Goal: Task Accomplishment & Management: Complete application form

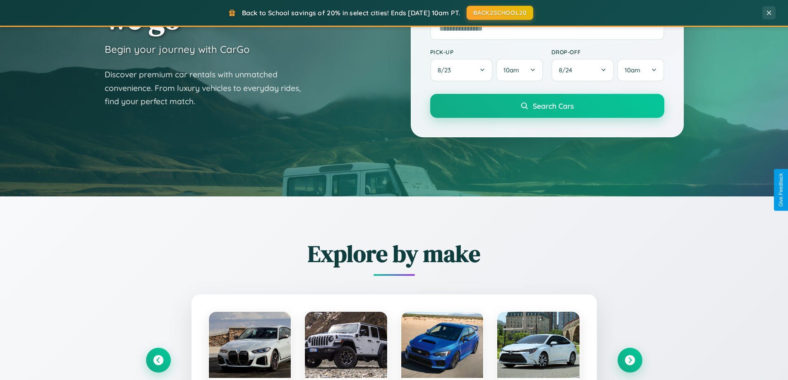
scroll to position [1592, 0]
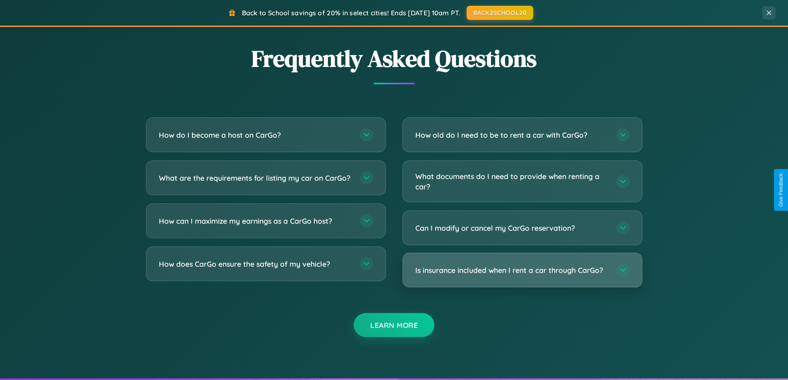
click at [522, 270] on h3 "Is insurance included when I rent a car through CarGo?" at bounding box center [511, 270] width 193 height 10
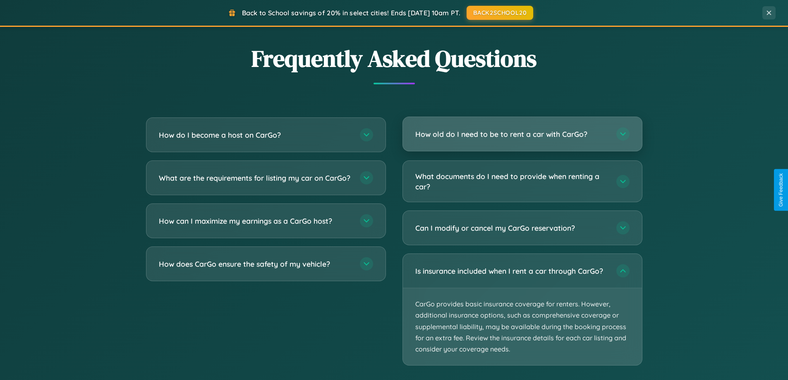
click at [522, 134] on h3 "How old do I need to be to rent a car with CarGo?" at bounding box center [511, 134] width 193 height 10
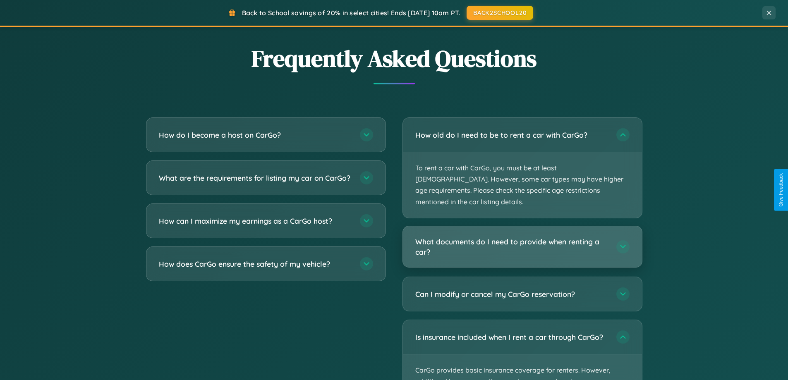
click at [522, 237] on h3 "What documents do I need to provide when renting a car?" at bounding box center [511, 247] width 193 height 20
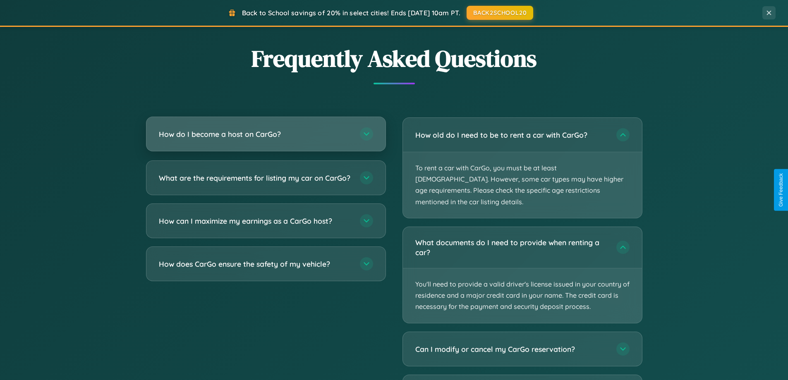
click at [266, 134] on h3 "How do I become a host on CarGo?" at bounding box center [255, 134] width 193 height 10
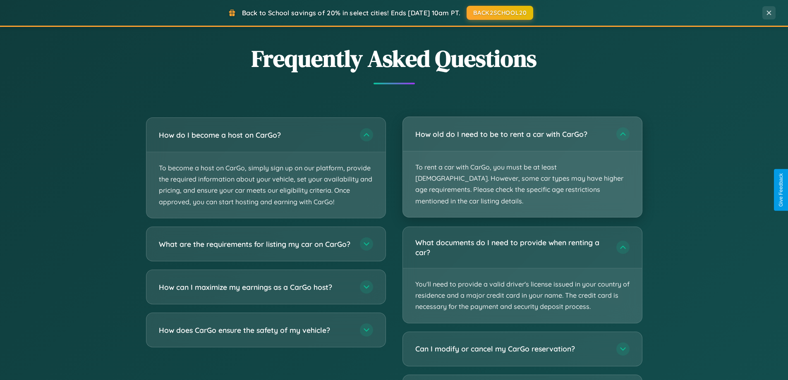
click at [522, 162] on p "To rent a car with CarGo, you must be at least [DEMOGRAPHIC_DATA]. However, som…" at bounding box center [522, 184] width 239 height 66
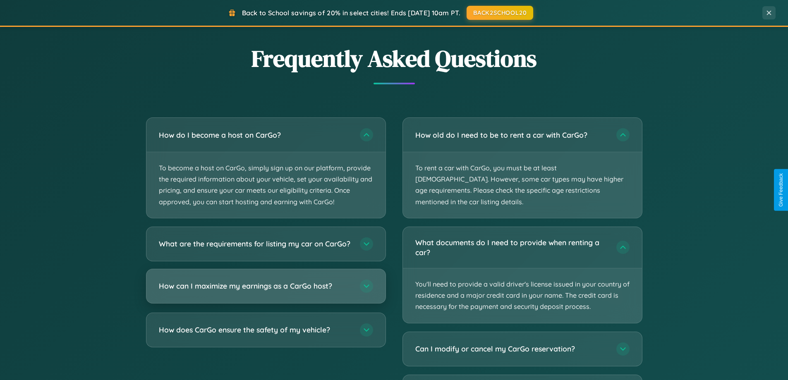
click at [266, 291] on h3 "How can I maximize my earnings as a CarGo host?" at bounding box center [255, 286] width 193 height 10
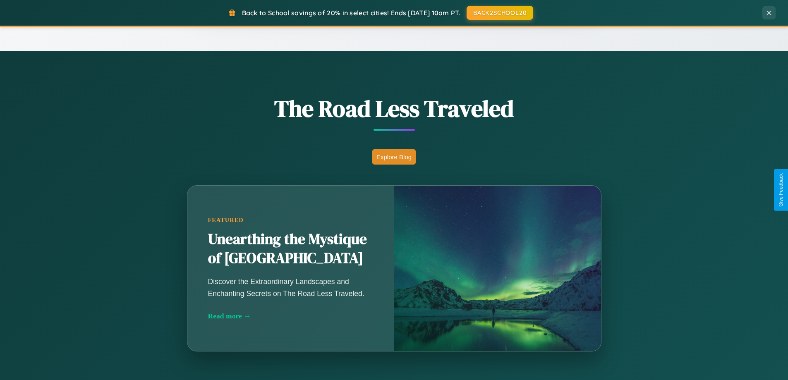
scroll to position [0, 0]
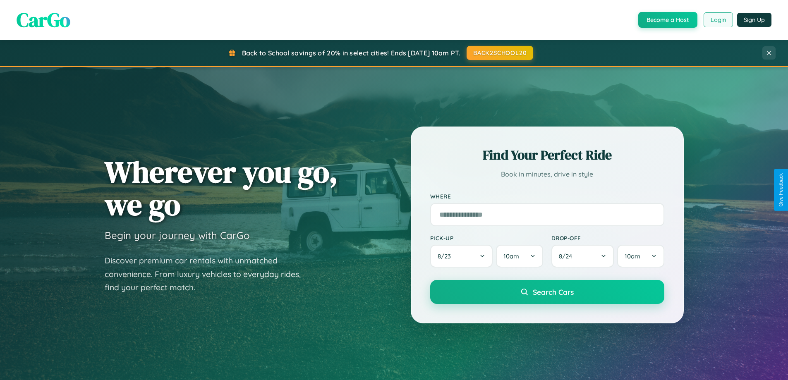
click at [718, 20] on button "Login" at bounding box center [718, 19] width 29 height 15
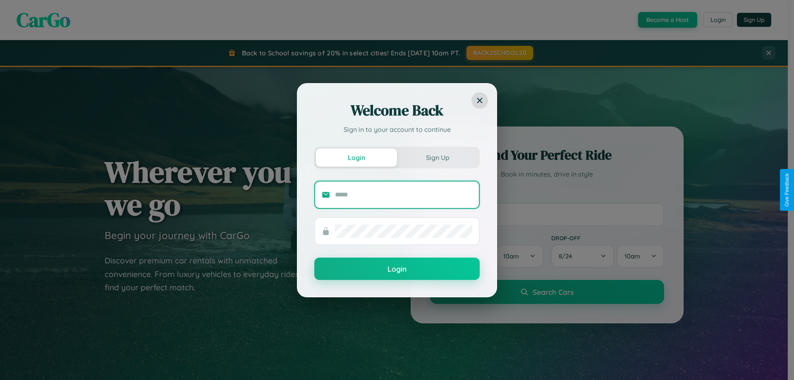
click at [404, 194] on input "text" at bounding box center [403, 194] width 137 height 13
type input "**********"
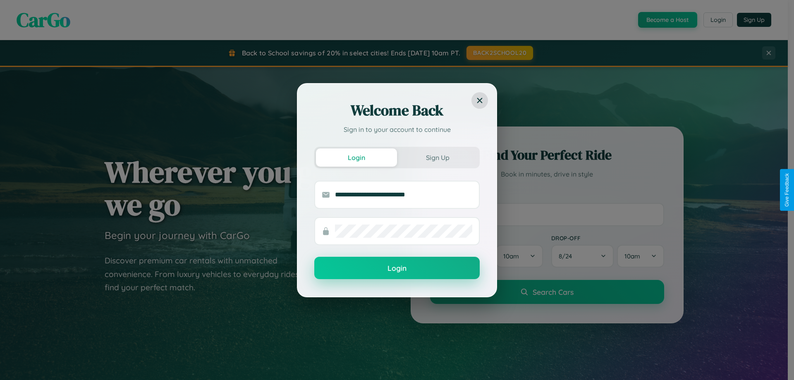
click at [397, 268] on button "Login" at bounding box center [396, 268] width 165 height 22
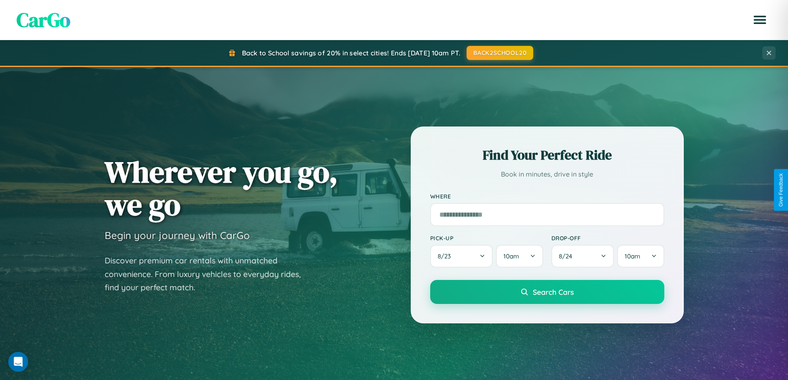
scroll to position [1329, 0]
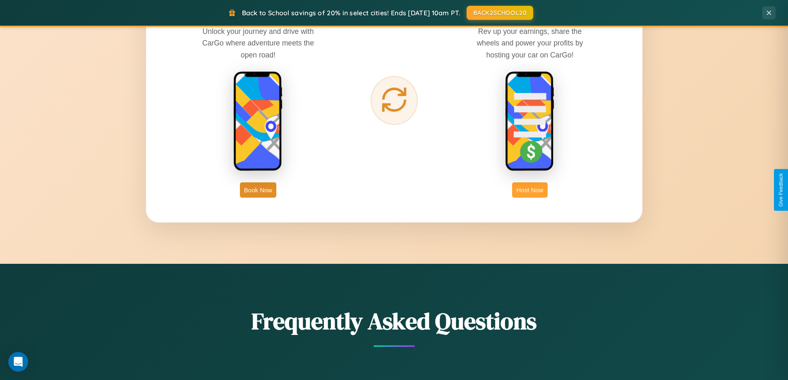
click at [530, 190] on button "Host Now" at bounding box center [529, 189] width 35 height 15
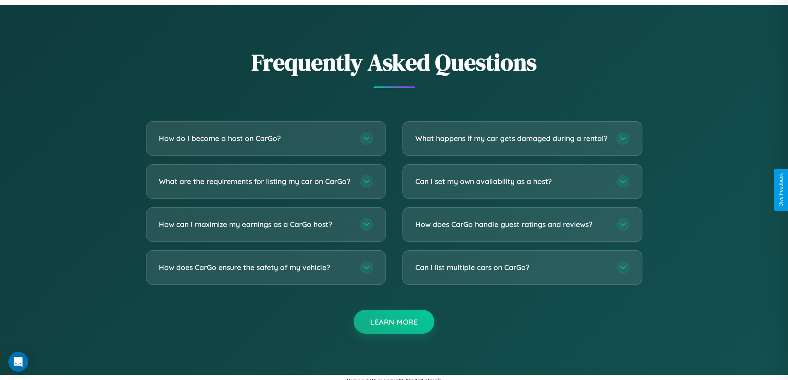
scroll to position [1118, 0]
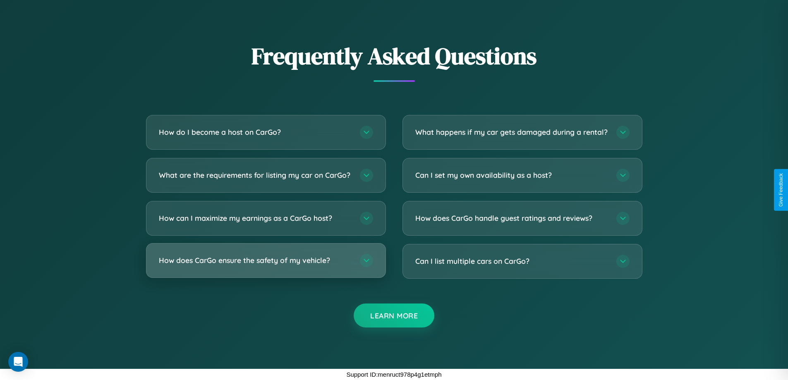
click at [266, 261] on h3 "How does CarGo ensure the safety of my vehicle?" at bounding box center [255, 260] width 193 height 10
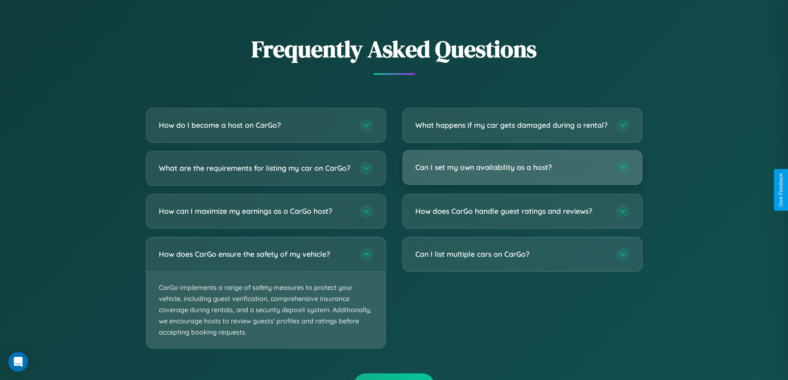
click at [522, 173] on h3 "Can I set my own availability as a host?" at bounding box center [511, 167] width 193 height 10
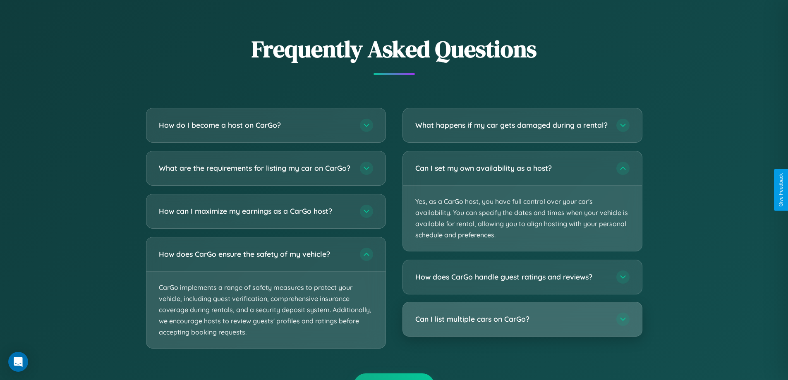
click at [522, 325] on h3 "Can I list multiple cars on CarGo?" at bounding box center [511, 319] width 193 height 10
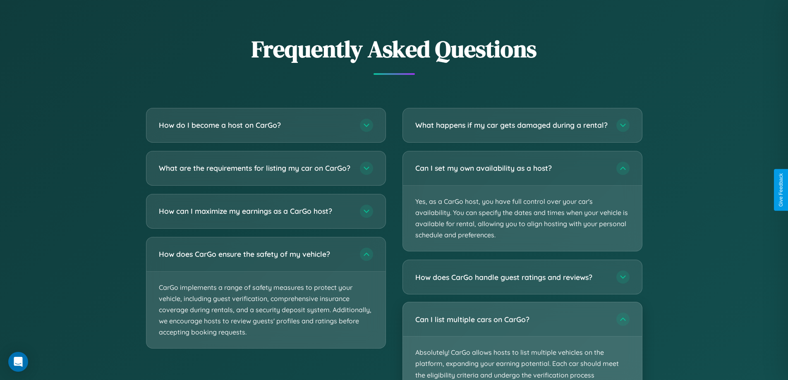
click at [522, 345] on p "Absolutely! CarGo allows hosts to list multiple vehicles on the platform, expan…" at bounding box center [522, 370] width 239 height 66
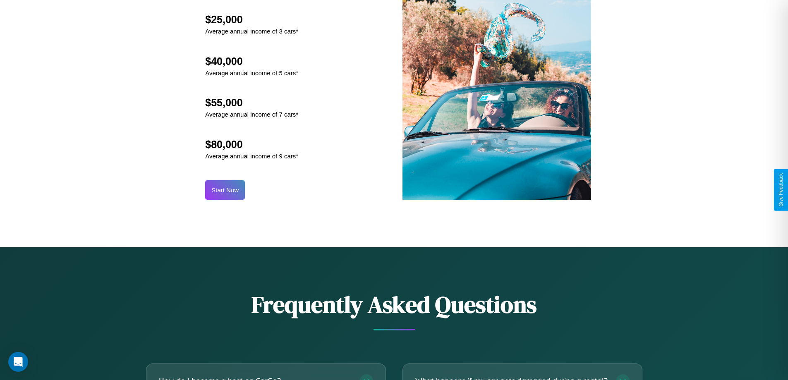
click at [225, 190] on button "Start Now" at bounding box center [225, 189] width 40 height 19
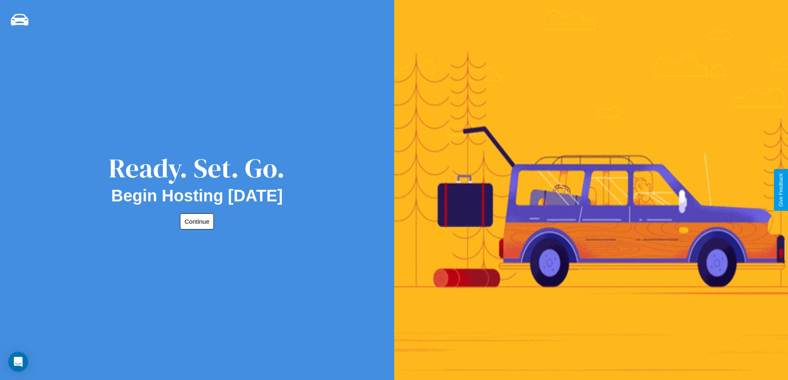
click at [195, 221] on button "Continue" at bounding box center [197, 221] width 34 height 16
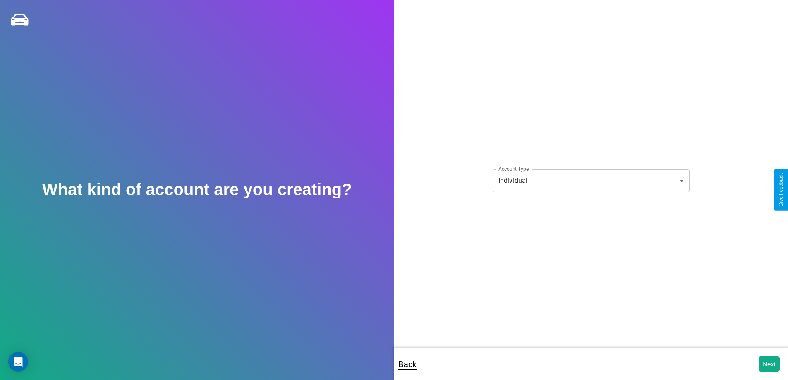
click at [591, 180] on body "**********" at bounding box center [394, 195] width 788 height 391
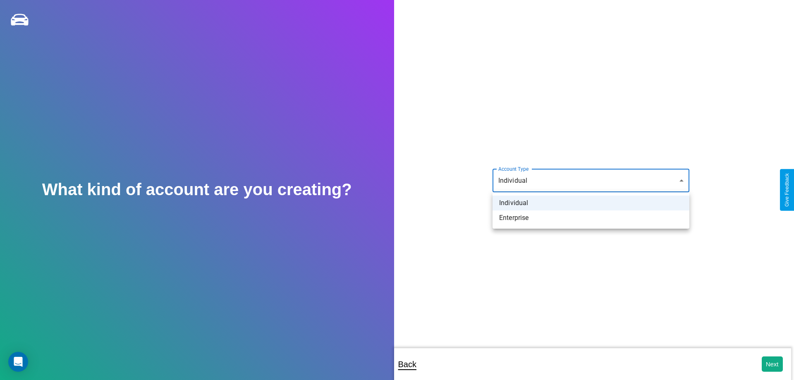
click at [591, 203] on li "Individual" at bounding box center [591, 203] width 197 height 15
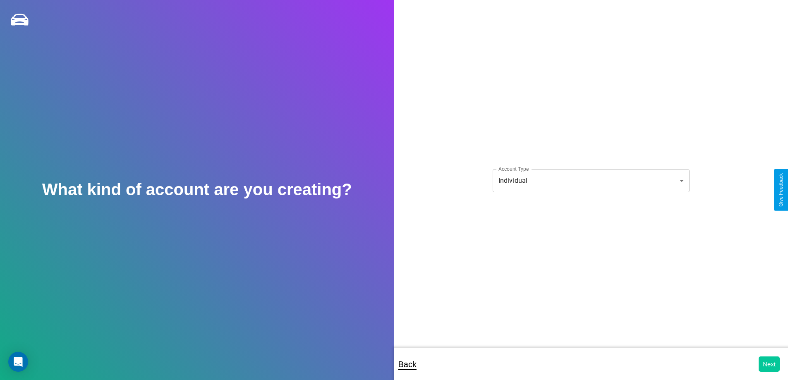
click at [769, 364] on button "Next" at bounding box center [769, 364] width 21 height 15
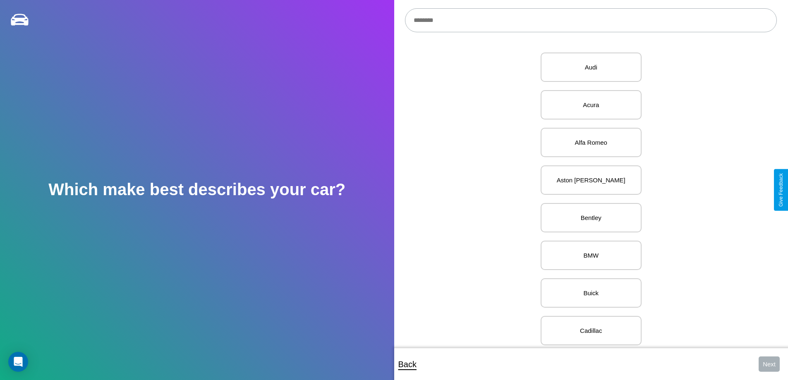
scroll to position [19, 0]
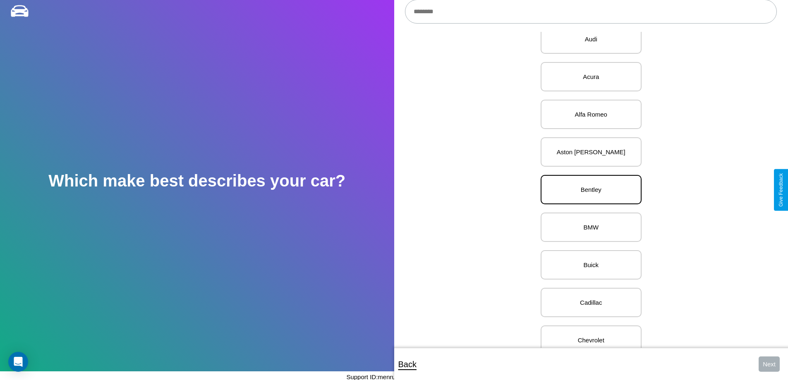
click at [588, 190] on p "Bentley" at bounding box center [591, 189] width 83 height 11
click at [769, 364] on button "Next" at bounding box center [769, 364] width 21 height 15
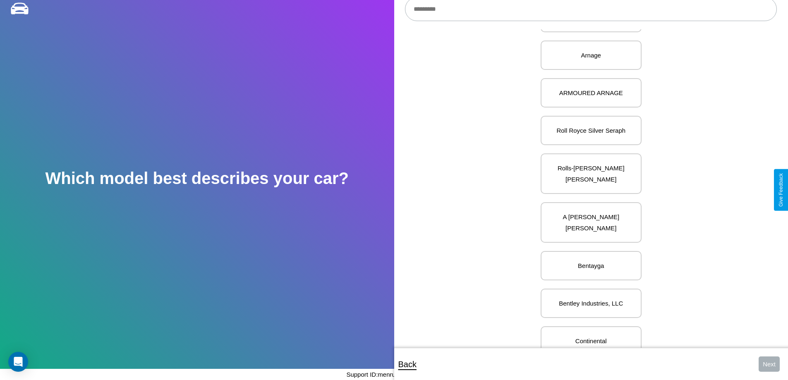
scroll to position [276, 0]
click at [588, 297] on p "Bentley Industries, LLC" at bounding box center [591, 302] width 83 height 11
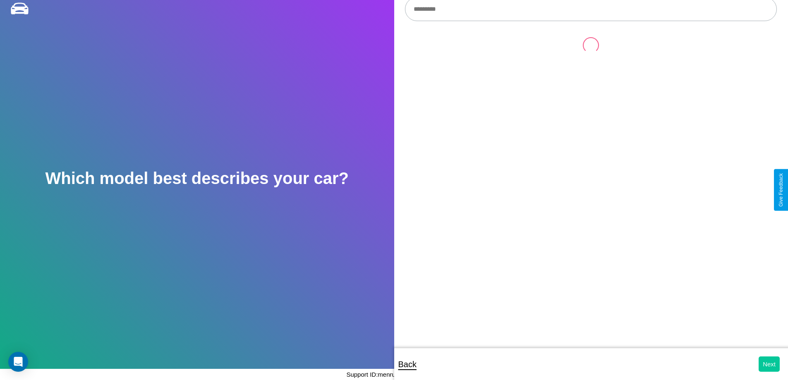
scroll to position [0, 0]
click at [769, 364] on button "Next" at bounding box center [769, 364] width 21 height 15
select select "*****"
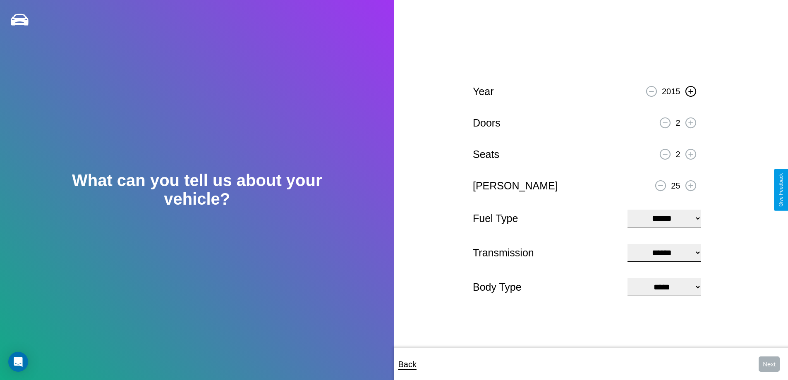
click at [690, 90] on icon at bounding box center [690, 91] width 5 height 5
click at [690, 122] on icon at bounding box center [690, 122] width 5 height 5
click at [690, 153] on icon at bounding box center [690, 154] width 5 height 5
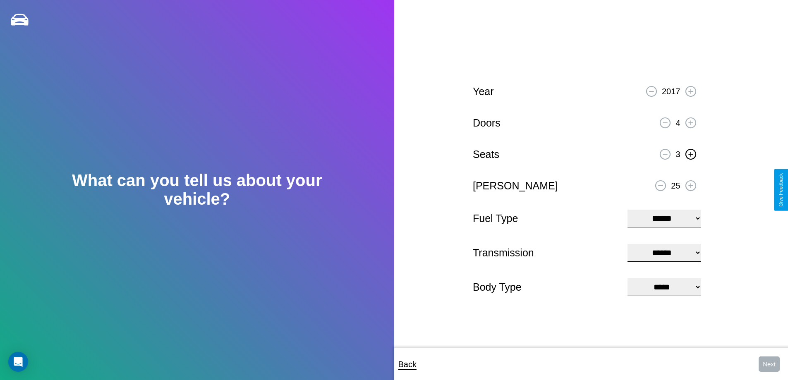
click at [690, 153] on icon at bounding box center [690, 154] width 5 height 5
click at [690, 185] on icon at bounding box center [690, 185] width 5 height 5
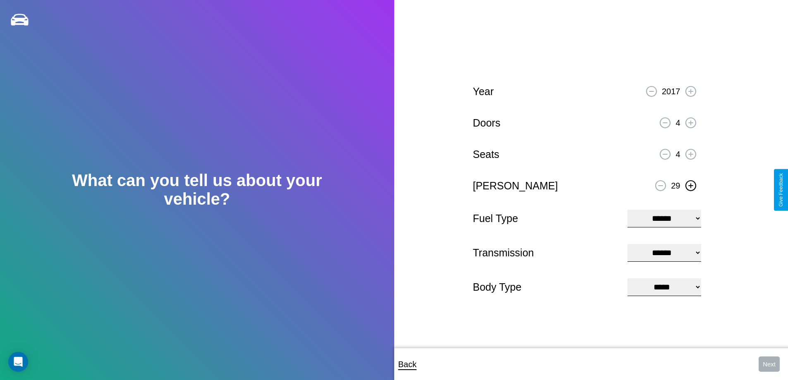
click at [690, 185] on icon at bounding box center [690, 185] width 5 height 5
click at [664, 218] on select "**********" at bounding box center [664, 219] width 73 height 18
select select "***"
click at [664, 253] on select "****** ********* ******" at bounding box center [664, 253] width 73 height 18
select select "******"
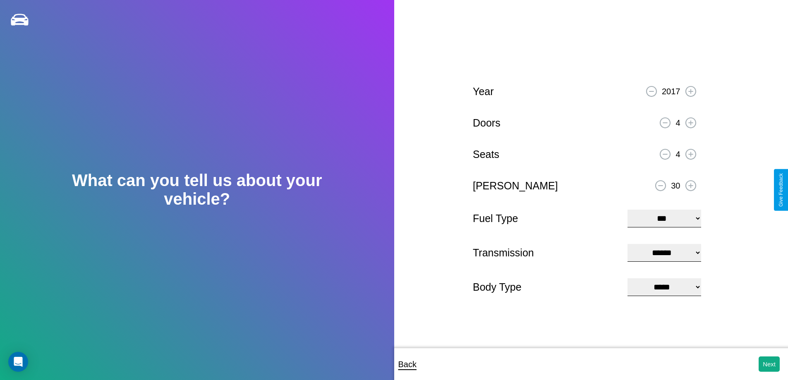
click at [664, 288] on select "**********" at bounding box center [664, 287] width 73 height 18
select select "*********"
click at [769, 364] on button "Next" at bounding box center [769, 364] width 21 height 15
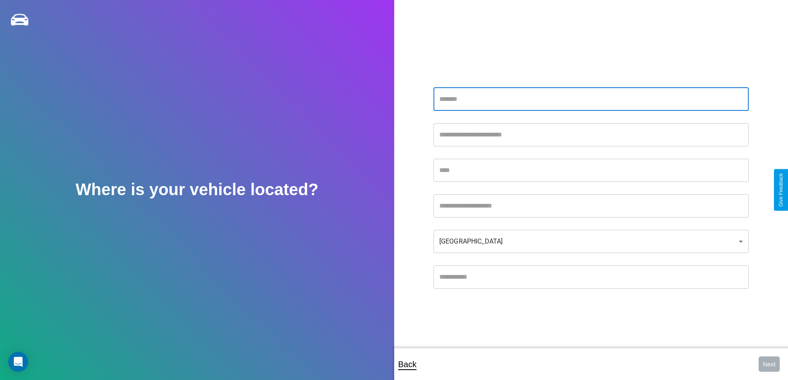
click at [591, 99] on input "text" at bounding box center [591, 99] width 315 height 23
type input "**********"
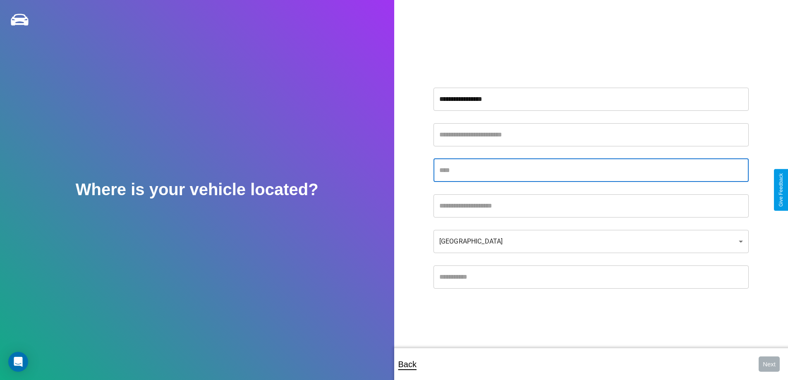
click at [591, 170] on input "text" at bounding box center [591, 170] width 315 height 23
type input "*****"
click at [591, 277] on input "text" at bounding box center [591, 277] width 315 height 23
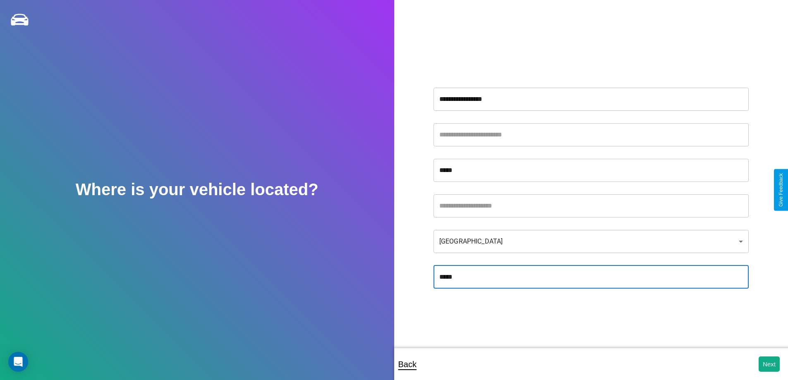
type input "*****"
click at [591, 241] on body "**********" at bounding box center [394, 195] width 788 height 391
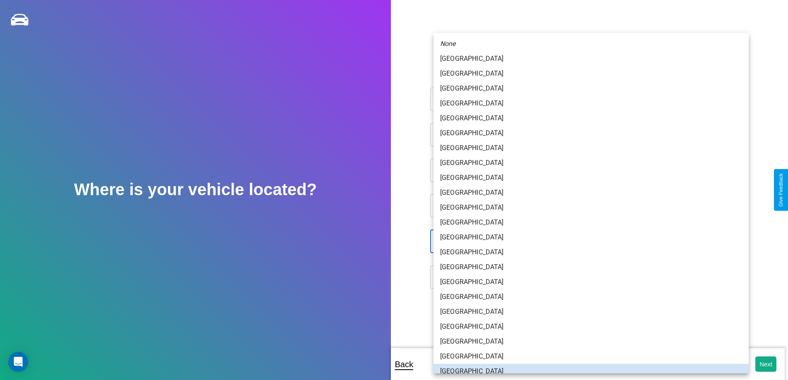
click at [589, 141] on li "[GEOGRAPHIC_DATA]" at bounding box center [591, 133] width 315 height 15
type input "******"
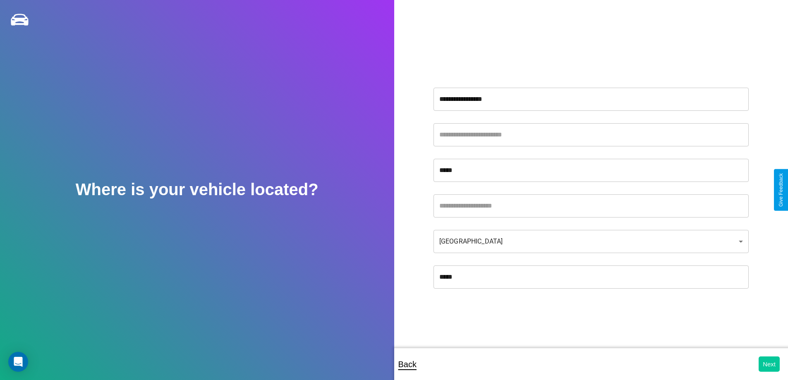
click at [769, 364] on button "Next" at bounding box center [769, 364] width 21 height 15
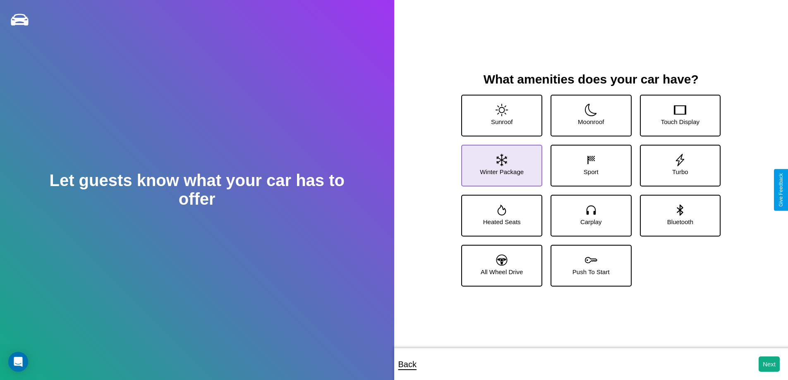
click at [501, 162] on icon at bounding box center [501, 160] width 11 height 12
click at [588, 262] on icon at bounding box center [591, 260] width 12 height 12
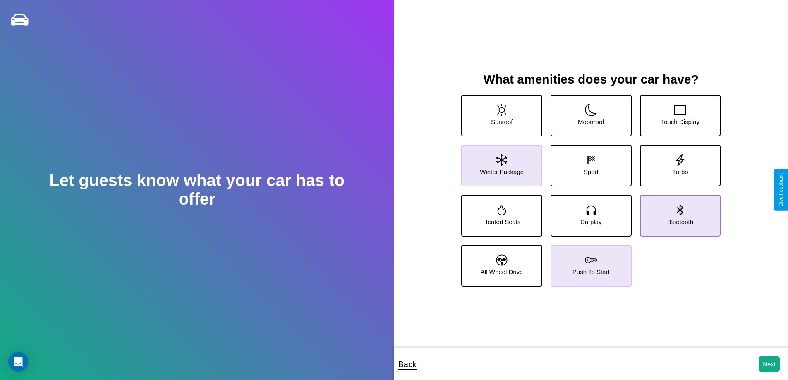
click at [677, 212] on icon at bounding box center [680, 209] width 6 height 11
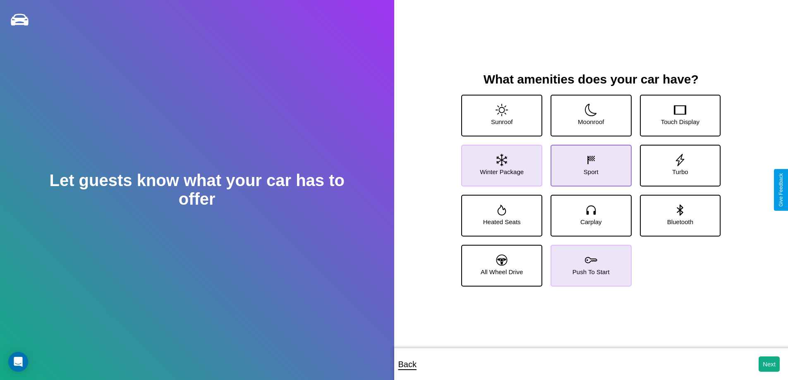
click at [588, 162] on icon at bounding box center [591, 160] width 12 height 12
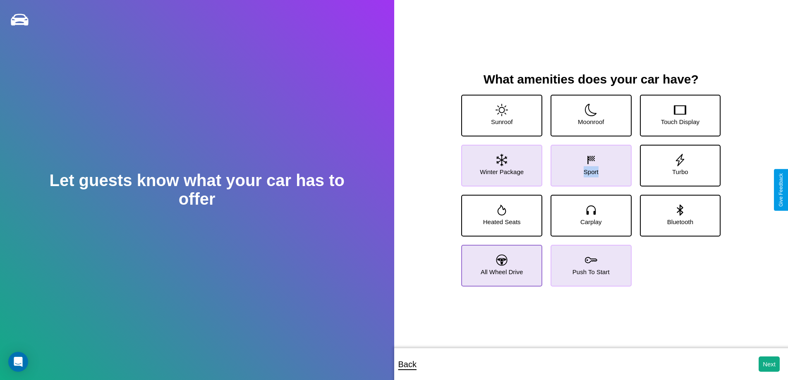
click at [501, 262] on icon at bounding box center [501, 259] width 11 height 11
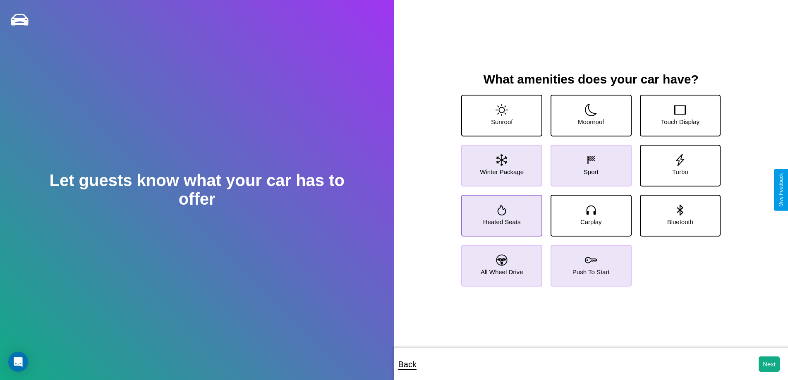
click at [501, 212] on icon at bounding box center [502, 210] width 9 height 11
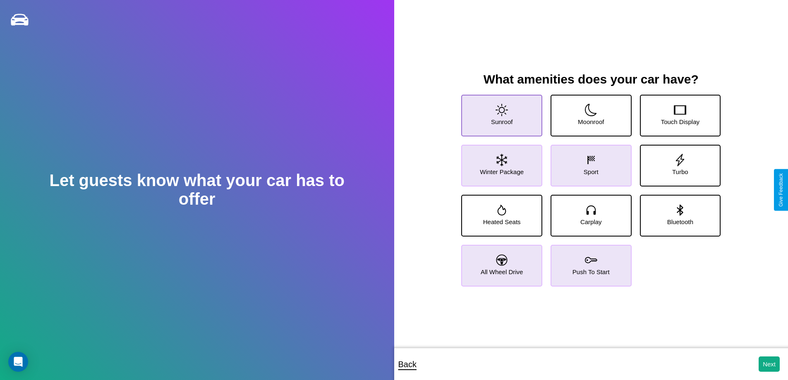
click at [501, 112] on icon at bounding box center [502, 110] width 12 height 12
click at [769, 364] on button "Next" at bounding box center [769, 364] width 21 height 15
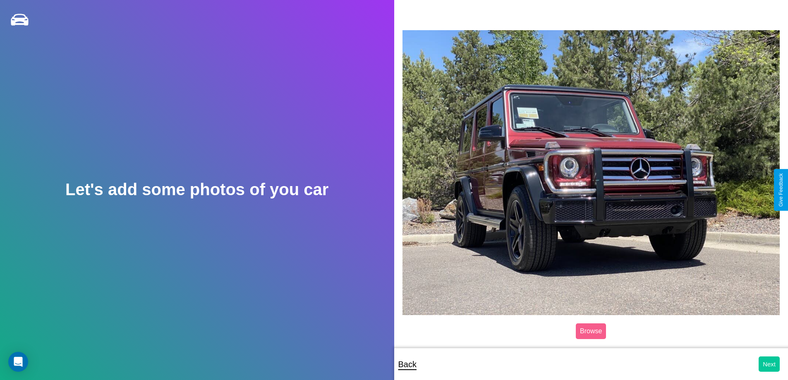
click at [769, 364] on button "Next" at bounding box center [769, 364] width 21 height 15
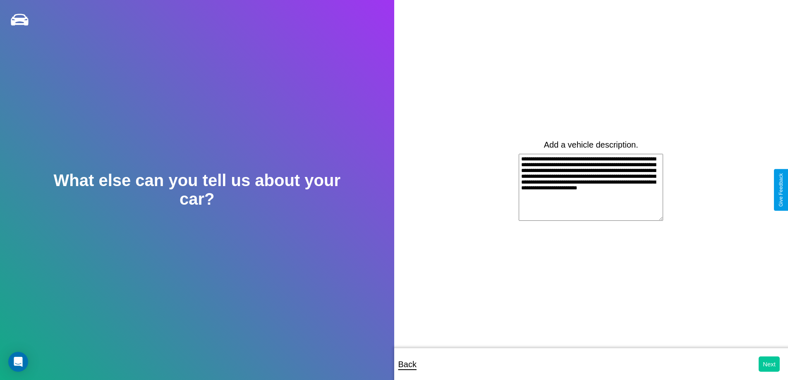
type textarea "**********"
click at [769, 364] on button "Next" at bounding box center [769, 364] width 21 height 15
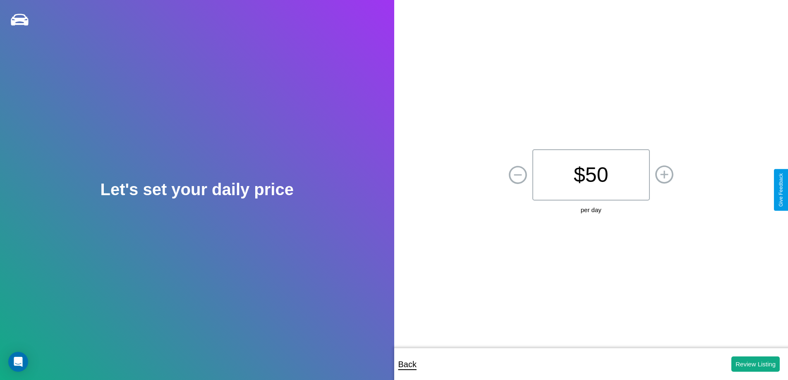
click at [591, 175] on p "$ 50" at bounding box center [590, 174] width 117 height 51
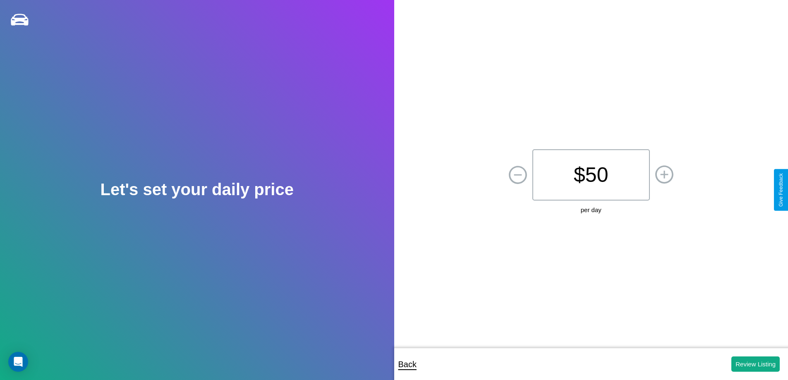
click at [591, 175] on p "$ 50" at bounding box center [590, 174] width 117 height 51
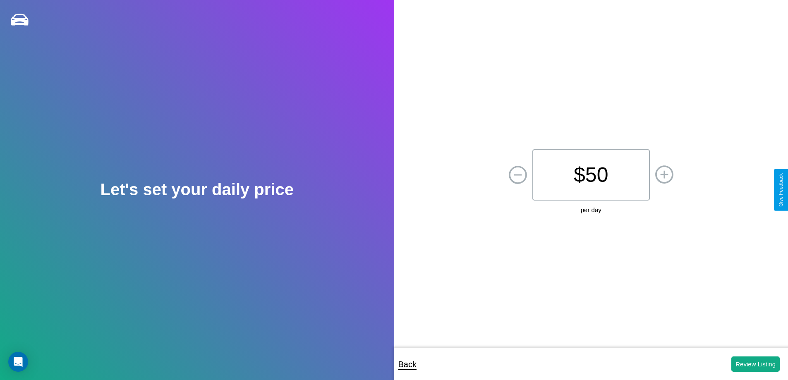
click at [591, 175] on p "$ 50" at bounding box center [590, 174] width 117 height 51
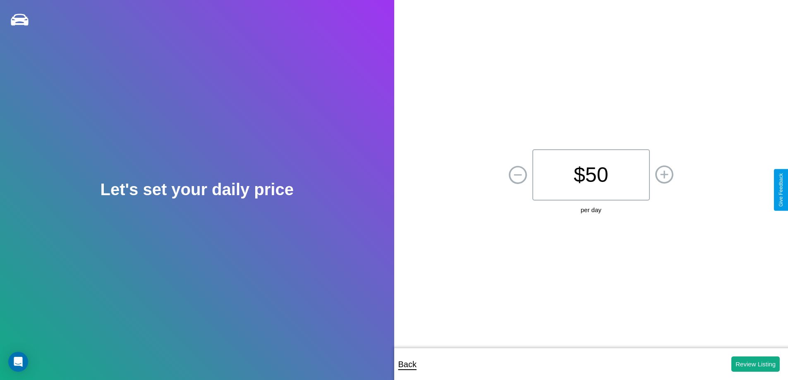
click at [591, 175] on p "$ 50" at bounding box center [590, 174] width 117 height 51
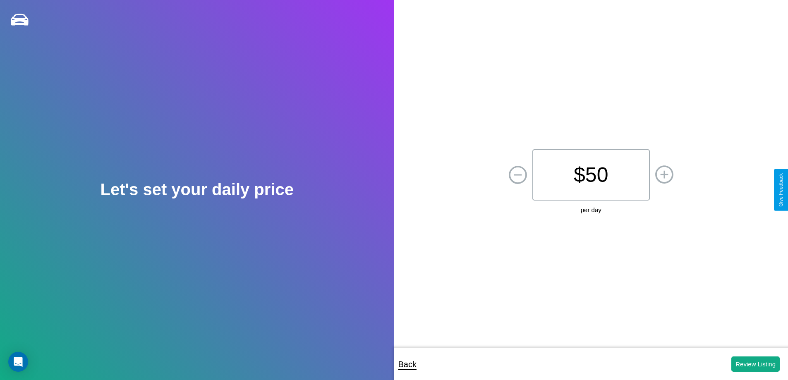
click at [591, 175] on p "$ 50" at bounding box center [590, 174] width 117 height 51
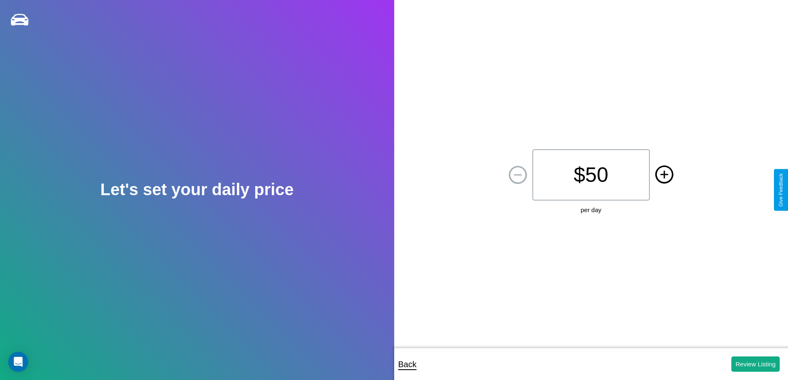
click at [664, 175] on icon at bounding box center [664, 174] width 8 height 8
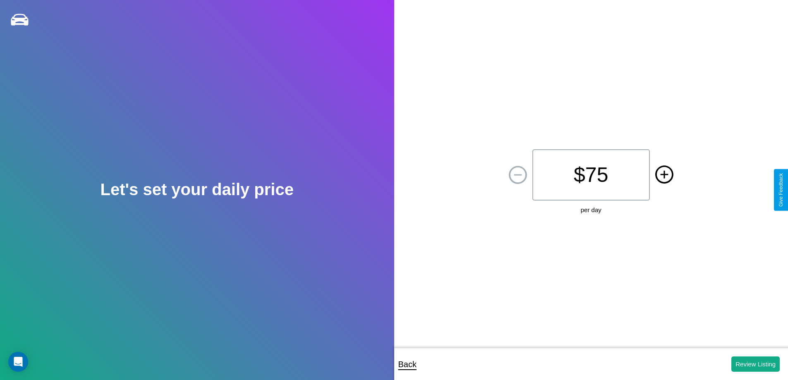
click at [664, 175] on icon at bounding box center [664, 174] width 8 height 8
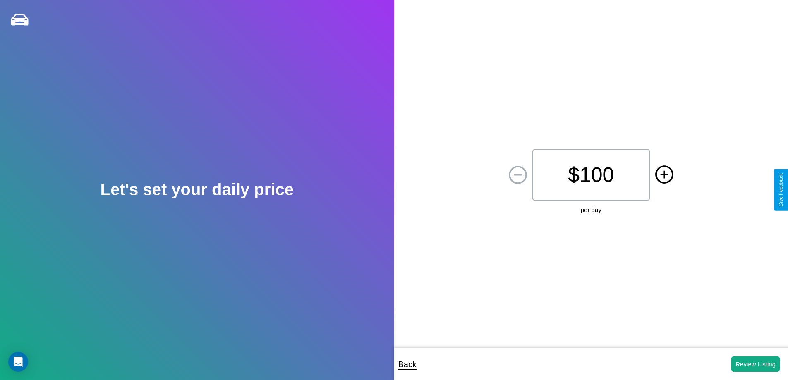
click at [664, 175] on icon at bounding box center [664, 174] width 8 height 8
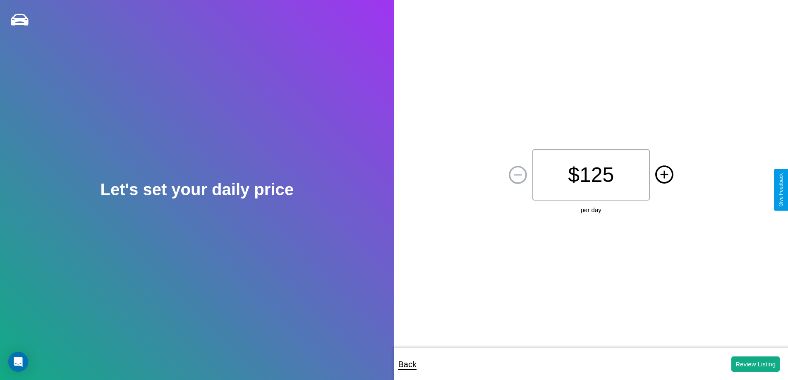
click at [664, 175] on icon at bounding box center [664, 174] width 8 height 8
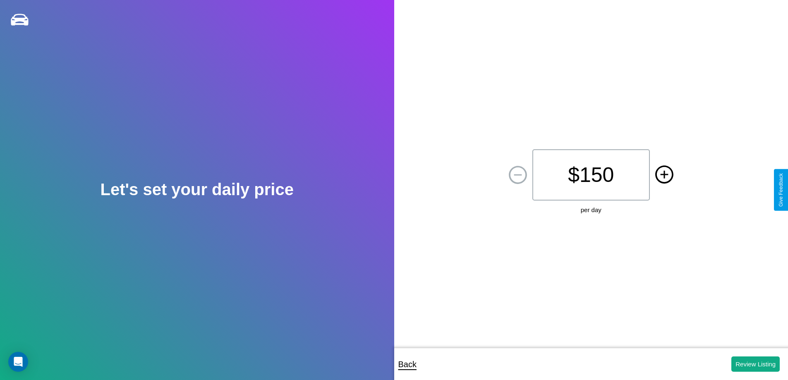
click at [664, 175] on icon at bounding box center [664, 174] width 8 height 8
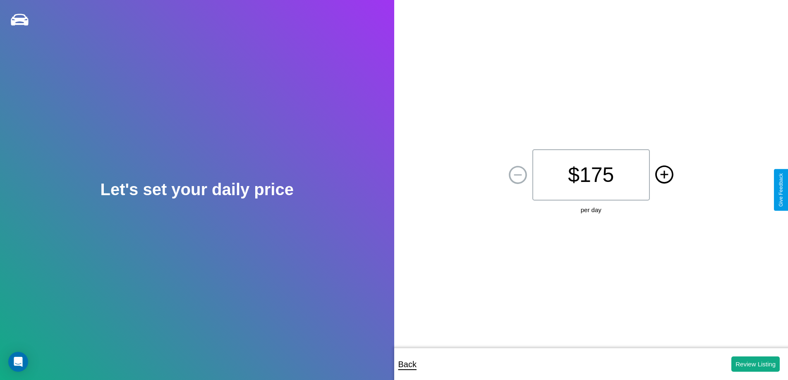
click at [664, 175] on icon at bounding box center [664, 174] width 8 height 8
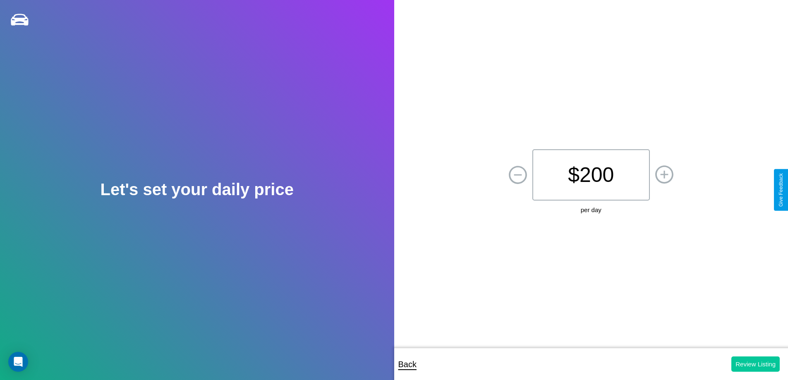
click at [755, 364] on button "Review Listing" at bounding box center [755, 364] width 48 height 15
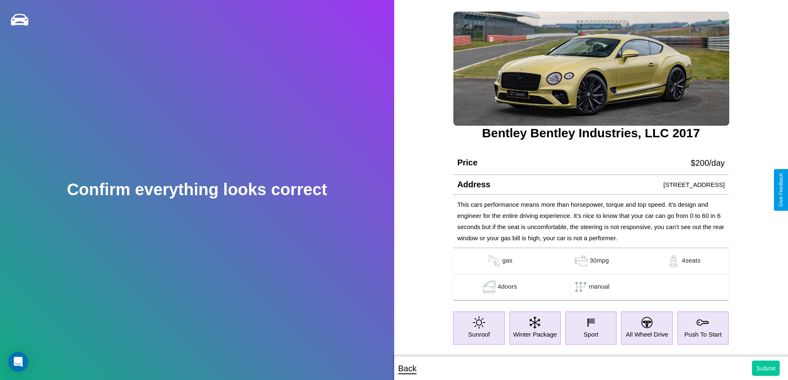
click at [766, 368] on button "Submit" at bounding box center [766, 368] width 28 height 15
